Goal: Information Seeking & Learning: Find specific fact

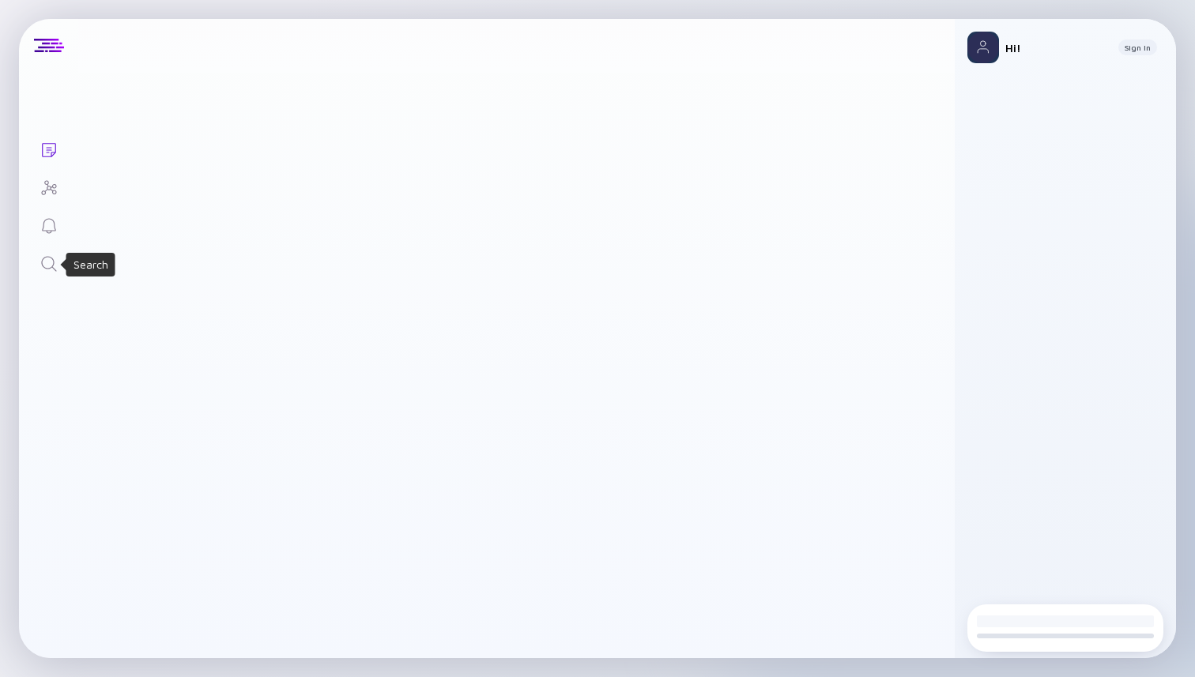
click at [46, 255] on icon "Search" at bounding box center [49, 263] width 19 height 19
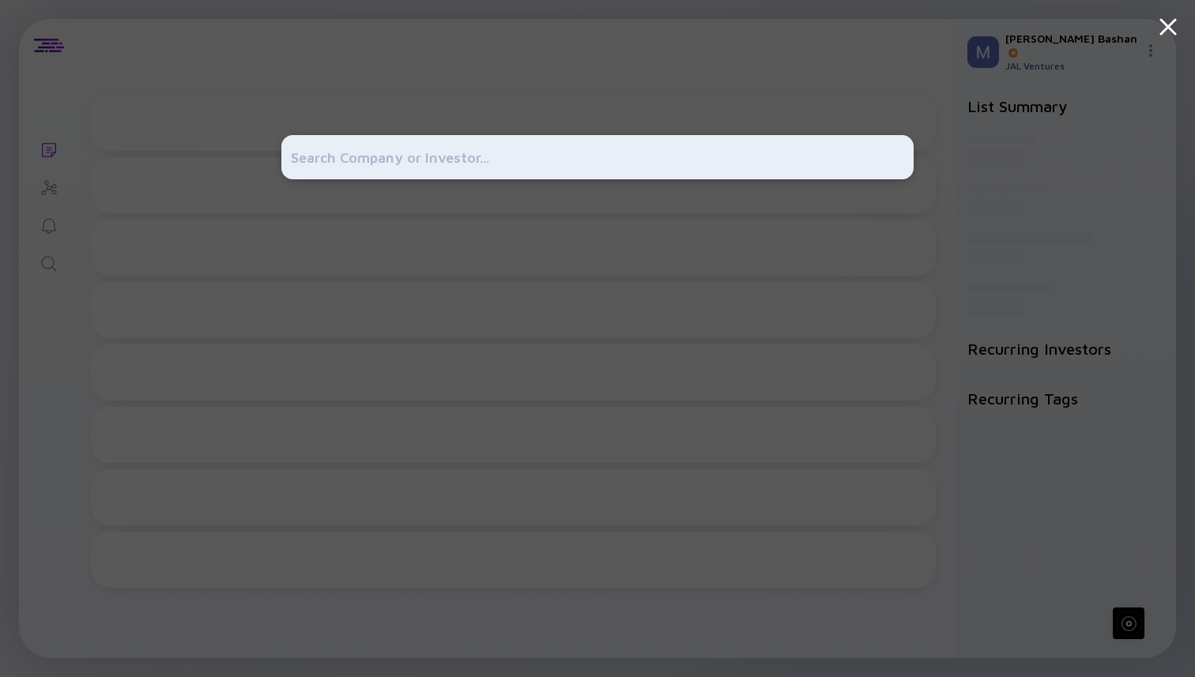
click at [480, 168] on input "text" at bounding box center [597, 157] width 613 height 28
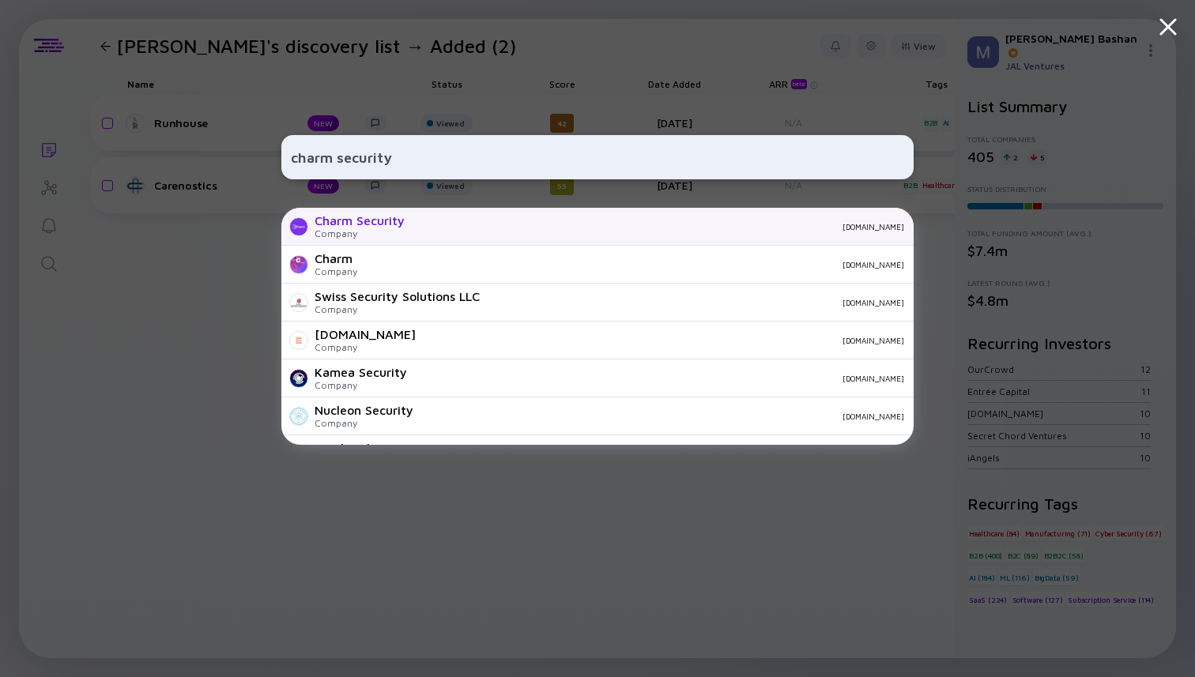
type input "charm security"
click at [436, 219] on div "Charm Security Company [DOMAIN_NAME]" at bounding box center [597, 227] width 632 height 38
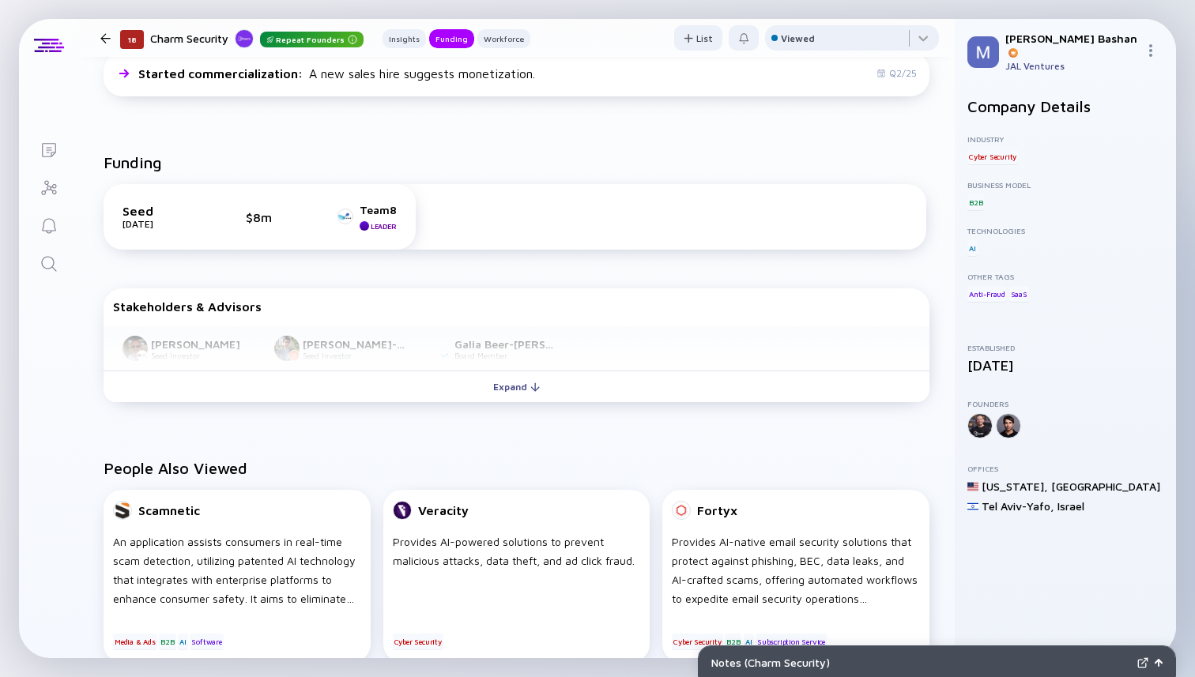
scroll to position [413, 0]
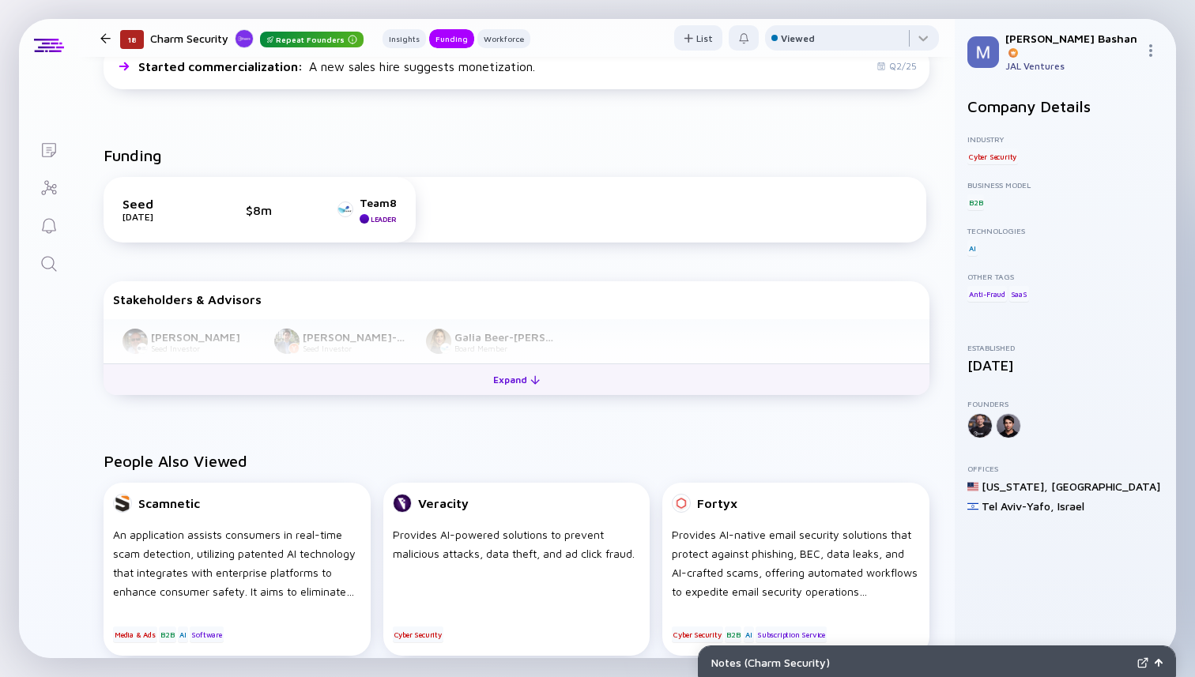
click at [518, 390] on div "Expand" at bounding box center [517, 379] width 66 height 24
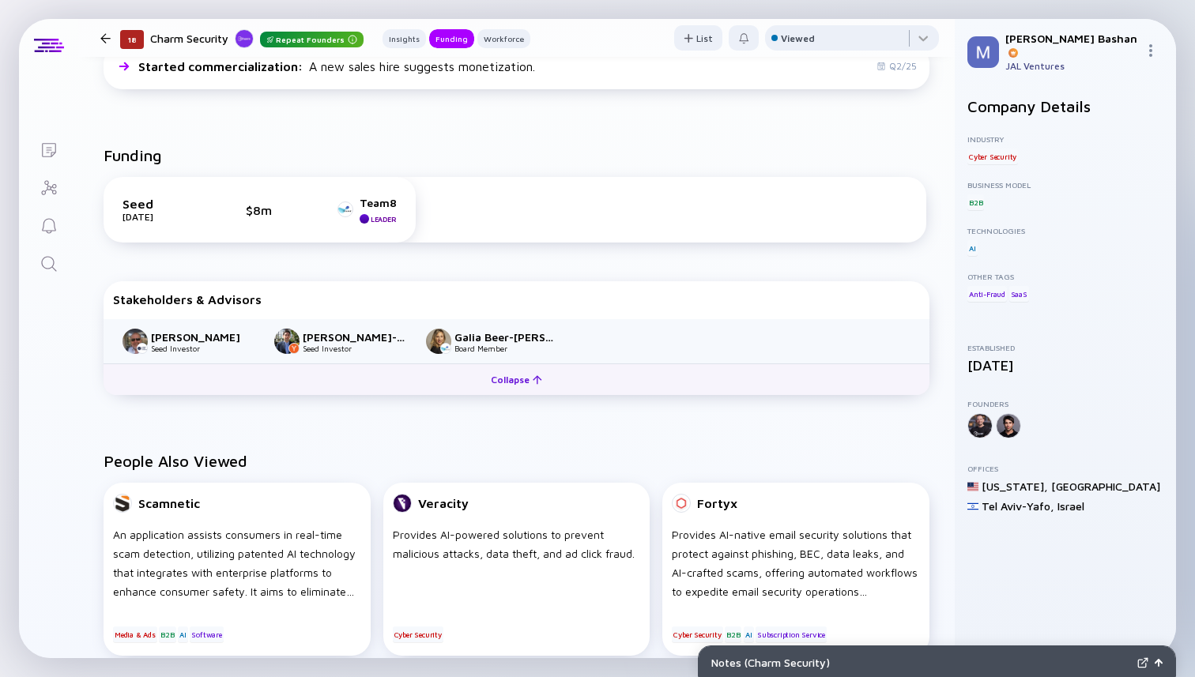
click at [508, 377] on div "Collapse" at bounding box center [516, 379] width 70 height 24
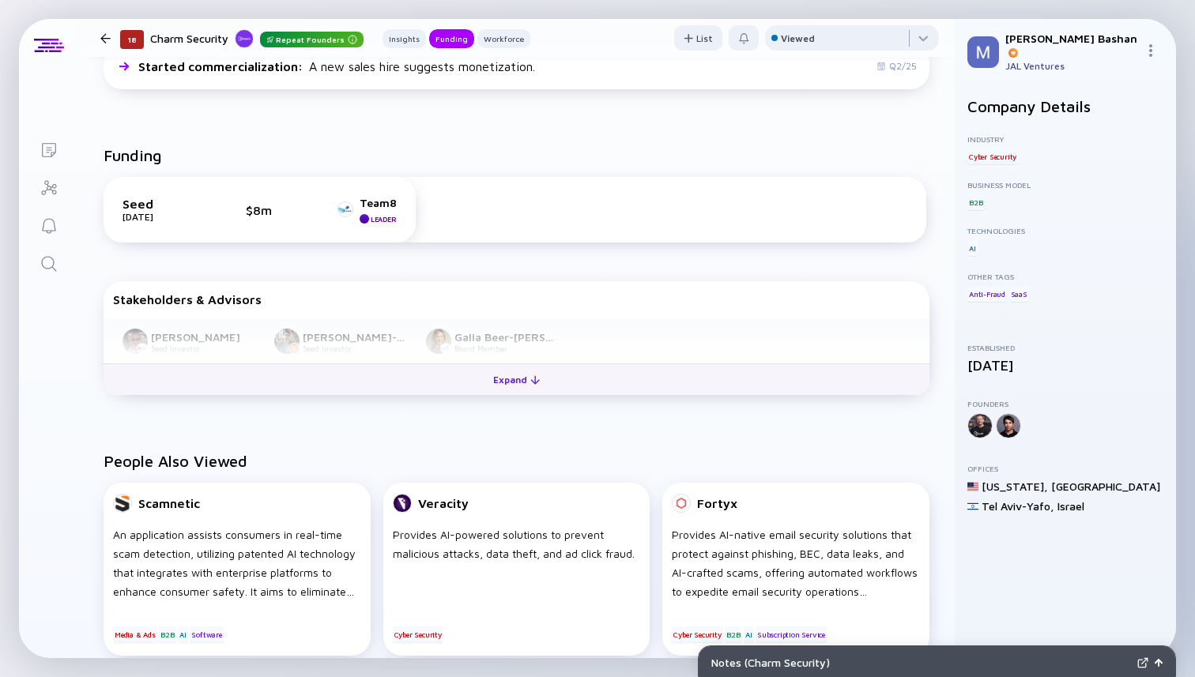
click at [510, 385] on div "Expand" at bounding box center [517, 379] width 66 height 24
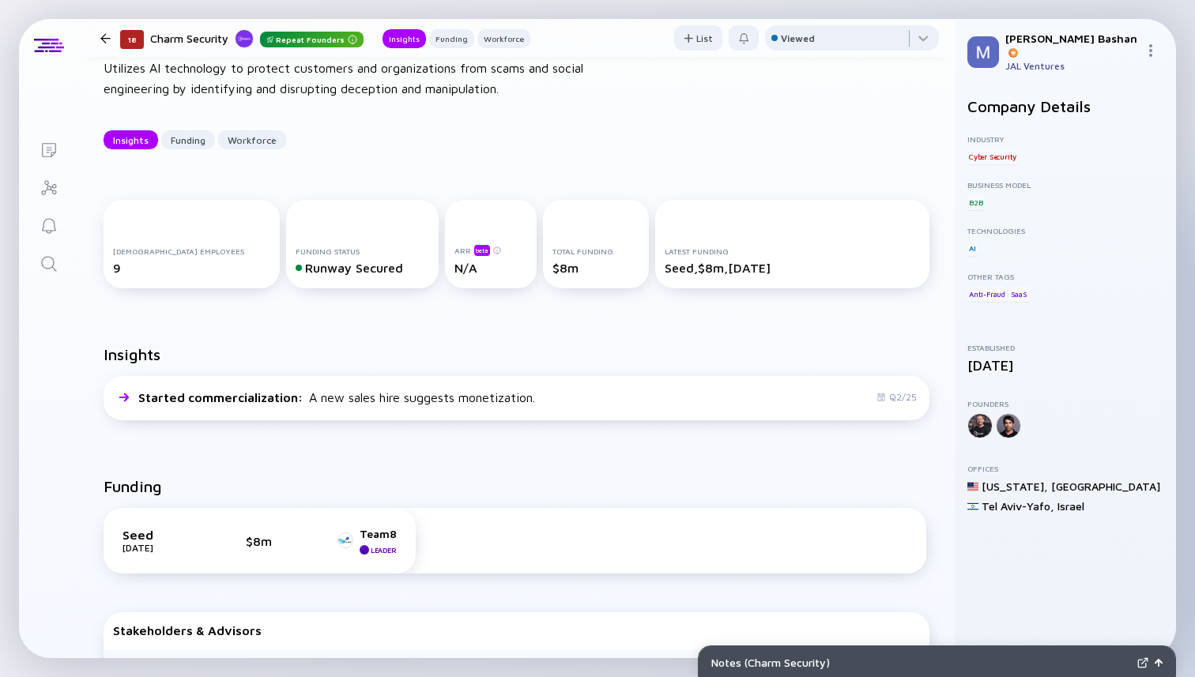
scroll to position [0, 0]
